Goal: Contribute content: Add original content to the website for others to see

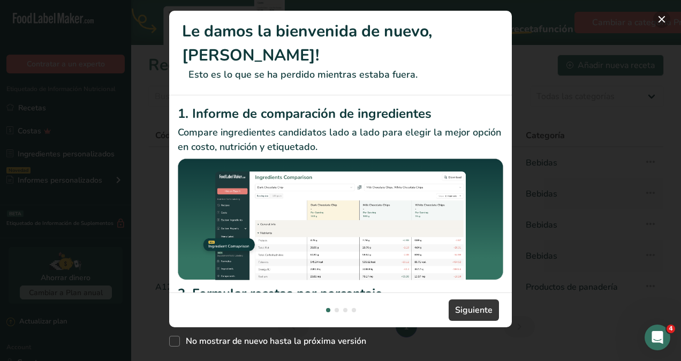
click at [667, 21] on button "New Features" at bounding box center [661, 19] width 17 height 17
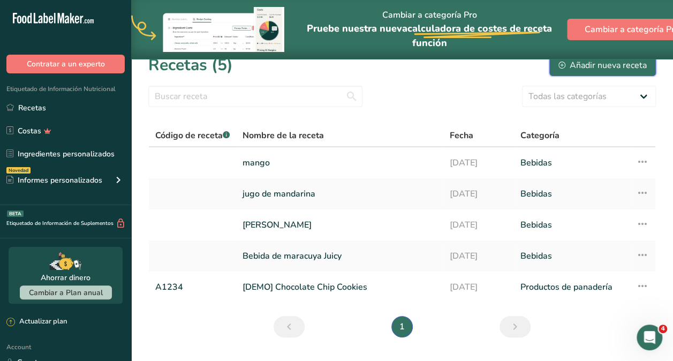
click at [628, 70] on div "Añadir nueva receta" at bounding box center [602, 65] width 88 height 13
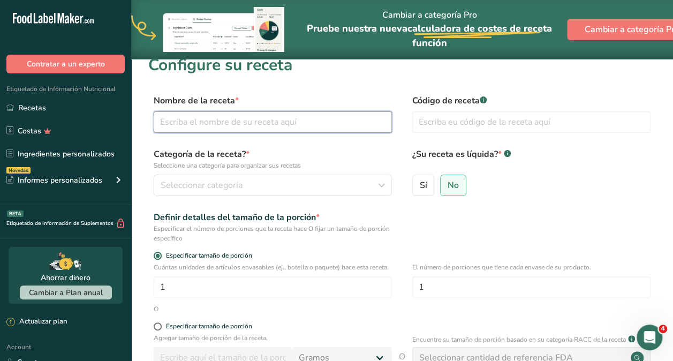
click at [242, 117] on input "text" at bounding box center [273, 121] width 238 height 21
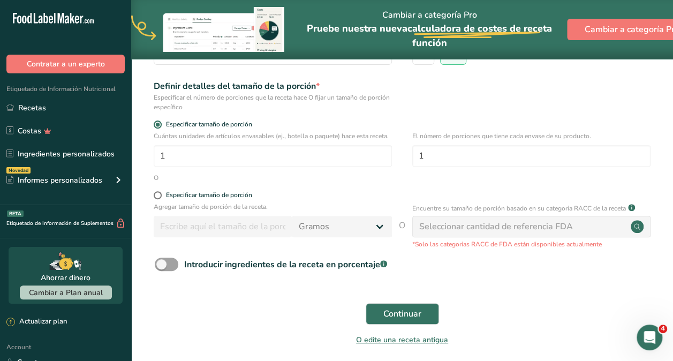
scroll to position [133, 0]
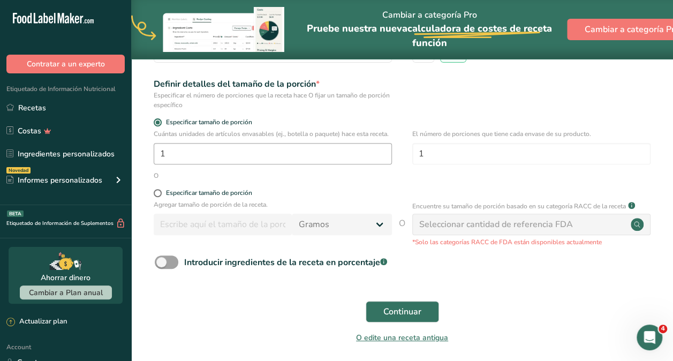
type input "Margarina"
click at [326, 154] on input "1" at bounding box center [273, 153] width 238 height 21
click at [155, 197] on span at bounding box center [158, 193] width 8 height 8
click at [155, 196] on input "Especificar tamaño de porción" at bounding box center [157, 193] width 7 height 7
radio input "true"
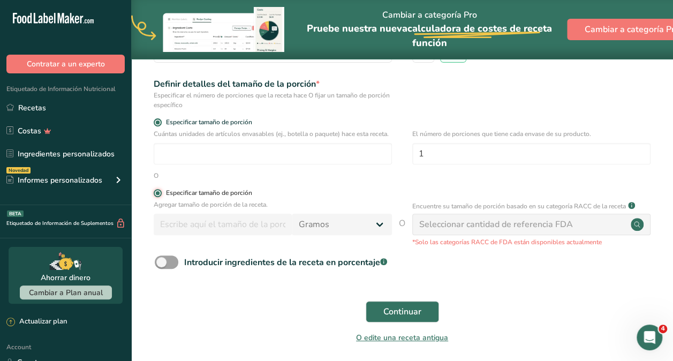
radio input "false"
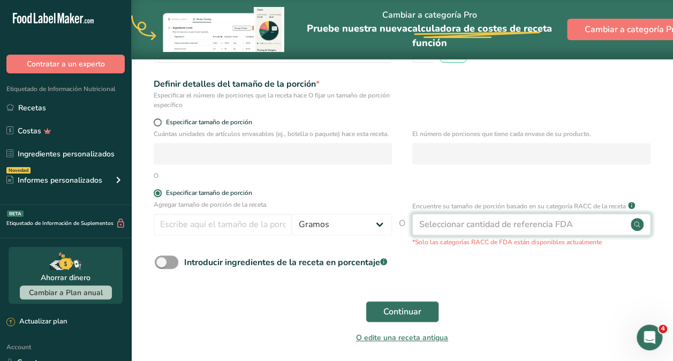
click at [522, 231] on div "Seleccionar cantidad de referencia FDA" at bounding box center [496, 224] width 154 height 13
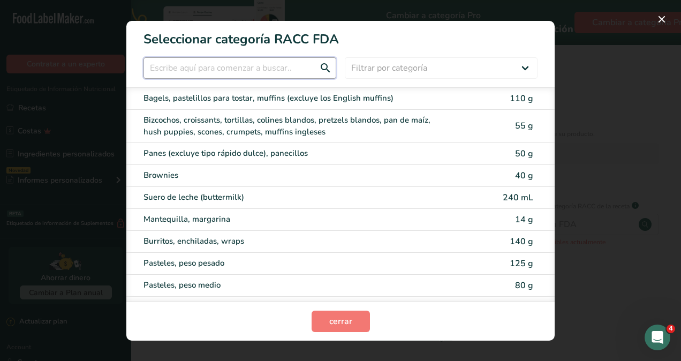
click at [253, 65] on input "RACC Category Selection Modal" at bounding box center [239, 67] width 193 height 21
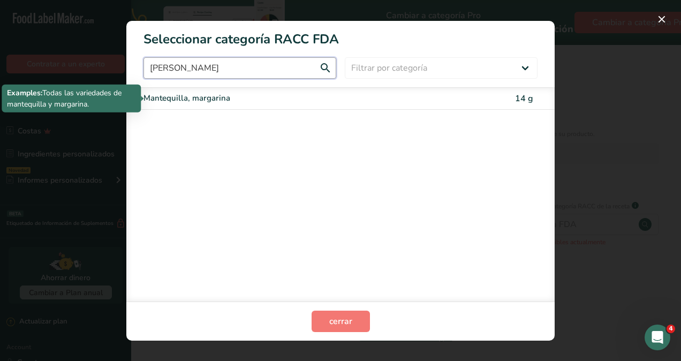
type input "[PERSON_NAME]"
click at [236, 100] on div "Mantequilla, margarina" at bounding box center [295, 98] width 304 height 12
type input "14"
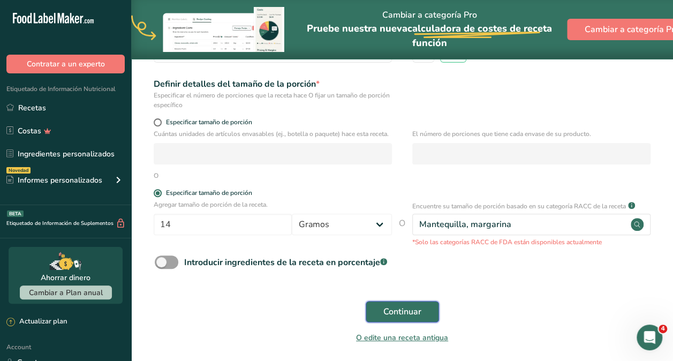
click at [414, 318] on span "Continuar" at bounding box center [402, 311] width 38 height 13
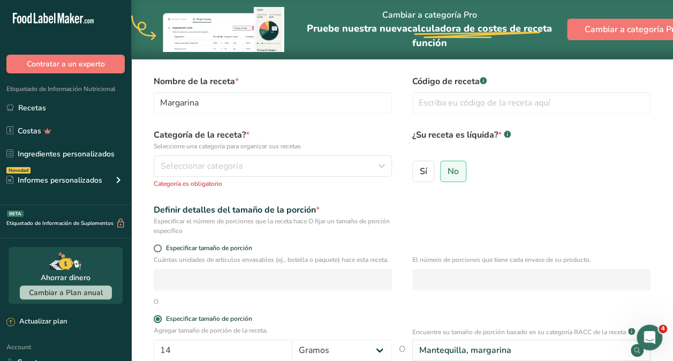
scroll to position [20, 0]
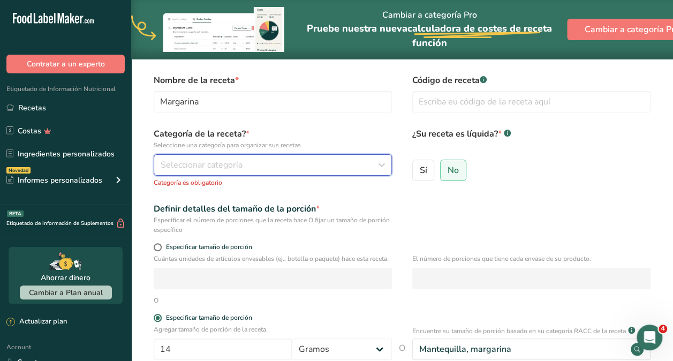
click at [263, 169] on div "Seleccionar categoría" at bounding box center [270, 164] width 218 height 13
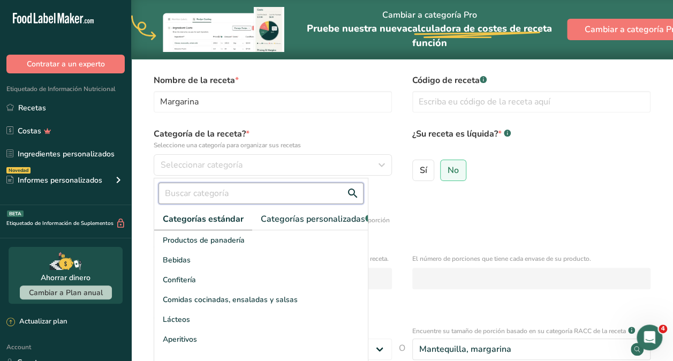
click at [252, 183] on input "text" at bounding box center [260, 193] width 205 height 21
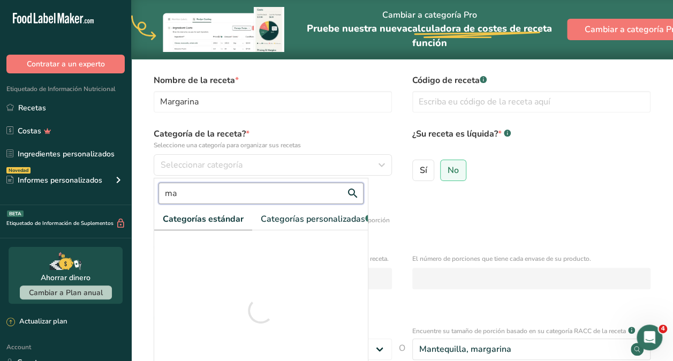
type input "m"
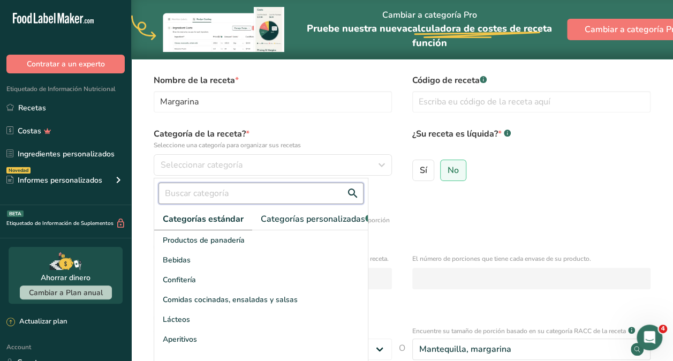
type input "b"
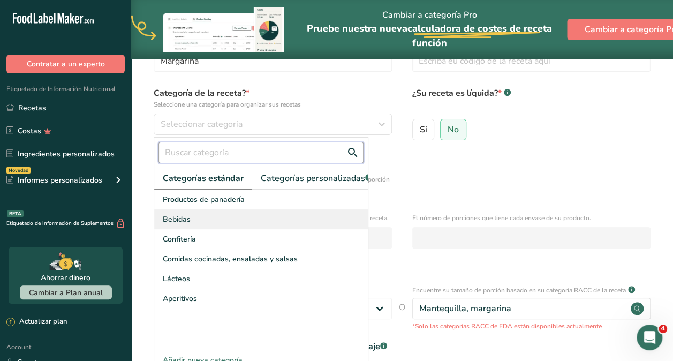
scroll to position [0, 0]
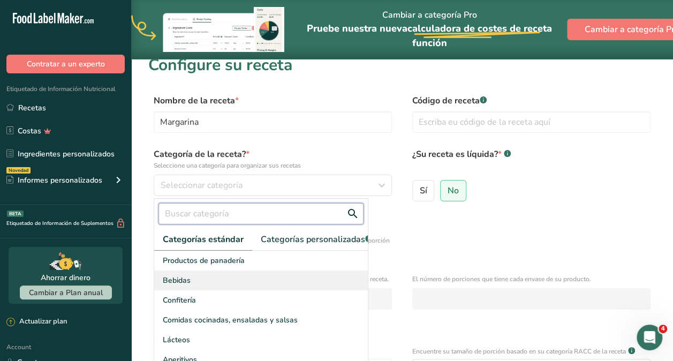
click at [229, 220] on input "text" at bounding box center [260, 213] width 205 height 21
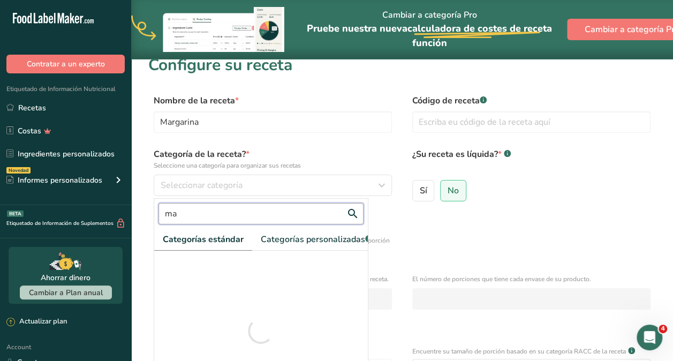
type input "m"
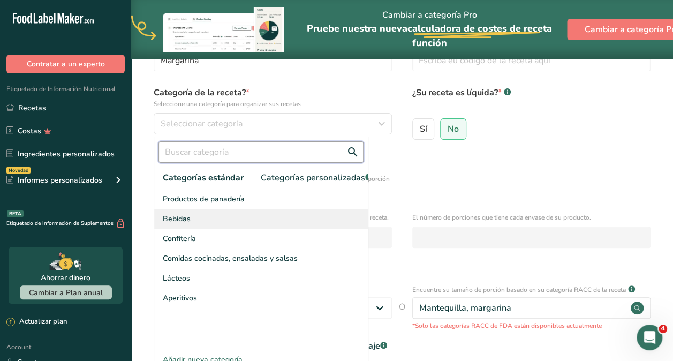
scroll to position [61, 0]
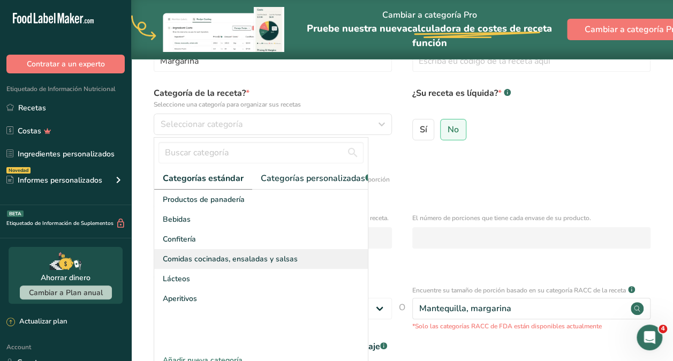
click at [235, 264] on span "Comidas cocinadas, ensaladas y salsas" at bounding box center [230, 258] width 135 height 11
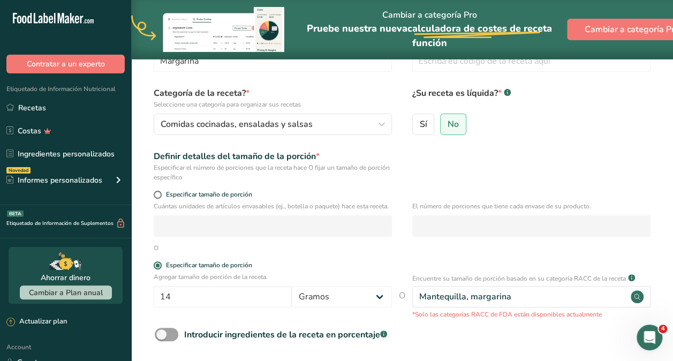
scroll to position [197, 0]
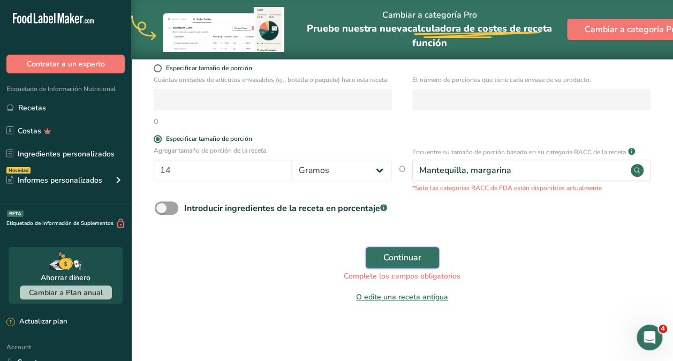
click at [384, 247] on button "Continuar" at bounding box center [402, 257] width 73 height 21
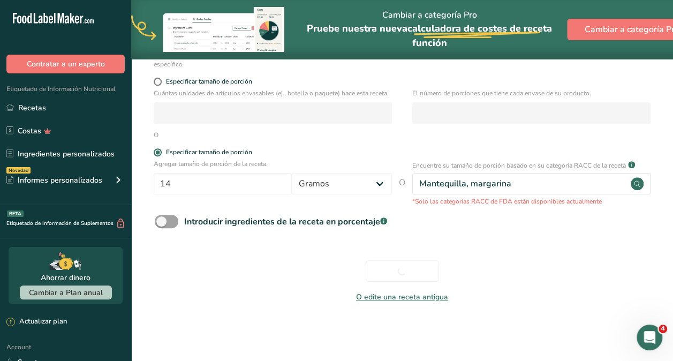
scroll to position [184, 0]
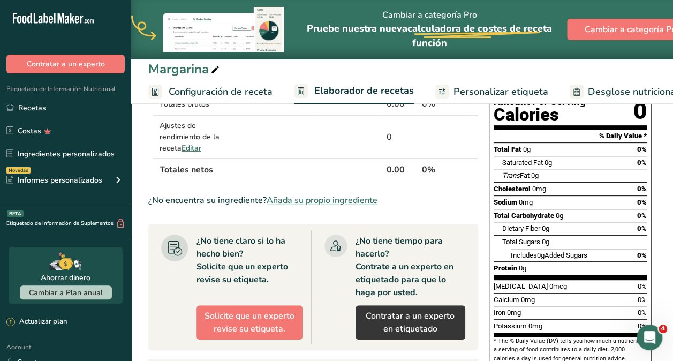
scroll to position [123, 0]
